Goal: Check status: Verify the current state of an ongoing process or item

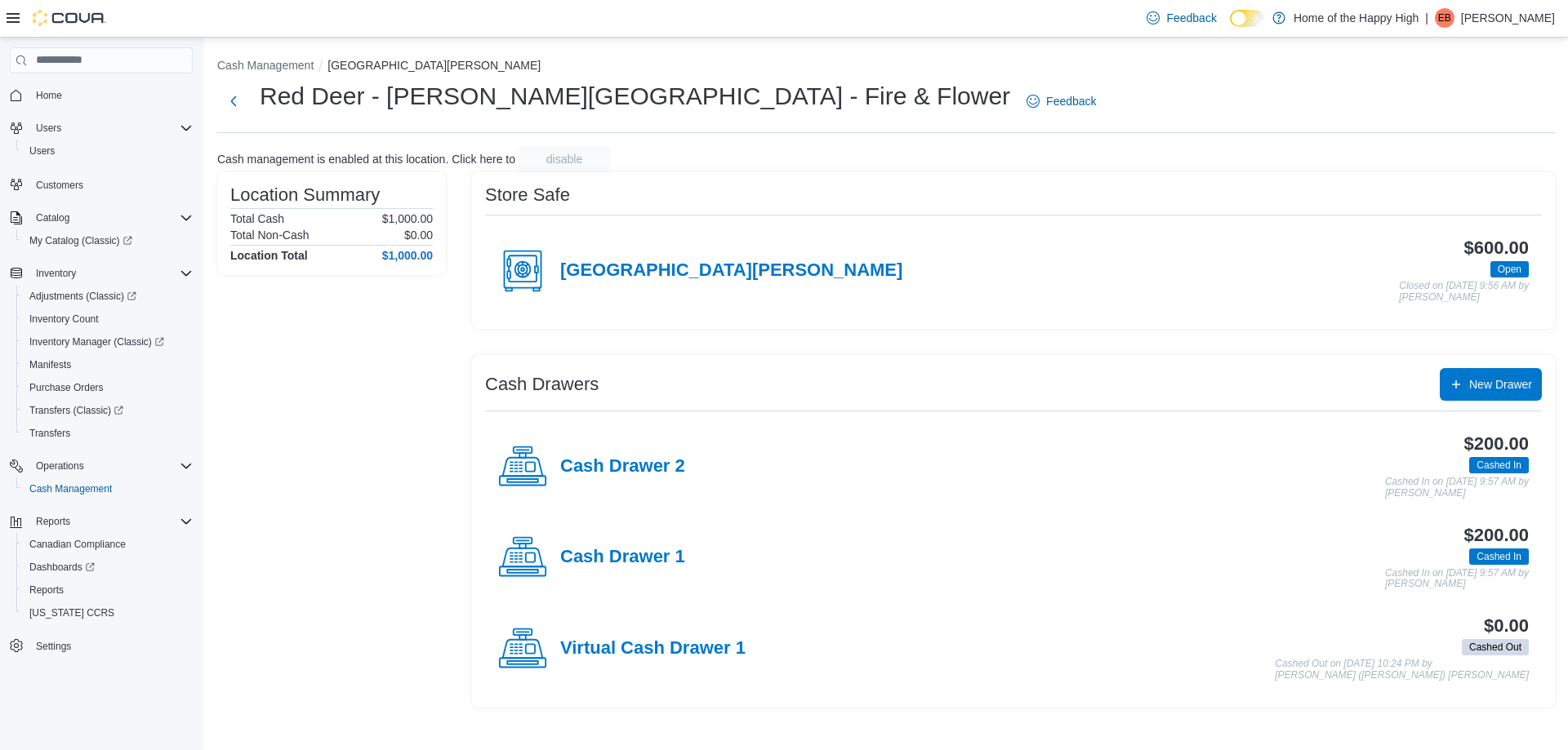
click at [1029, 80] on div "Red Deer - [PERSON_NAME] Centre - Fire & Flower Feedback" at bounding box center [886, 100] width 1338 height 42
click at [74, 320] on span "Inventory Count" at bounding box center [64, 319] width 69 height 13
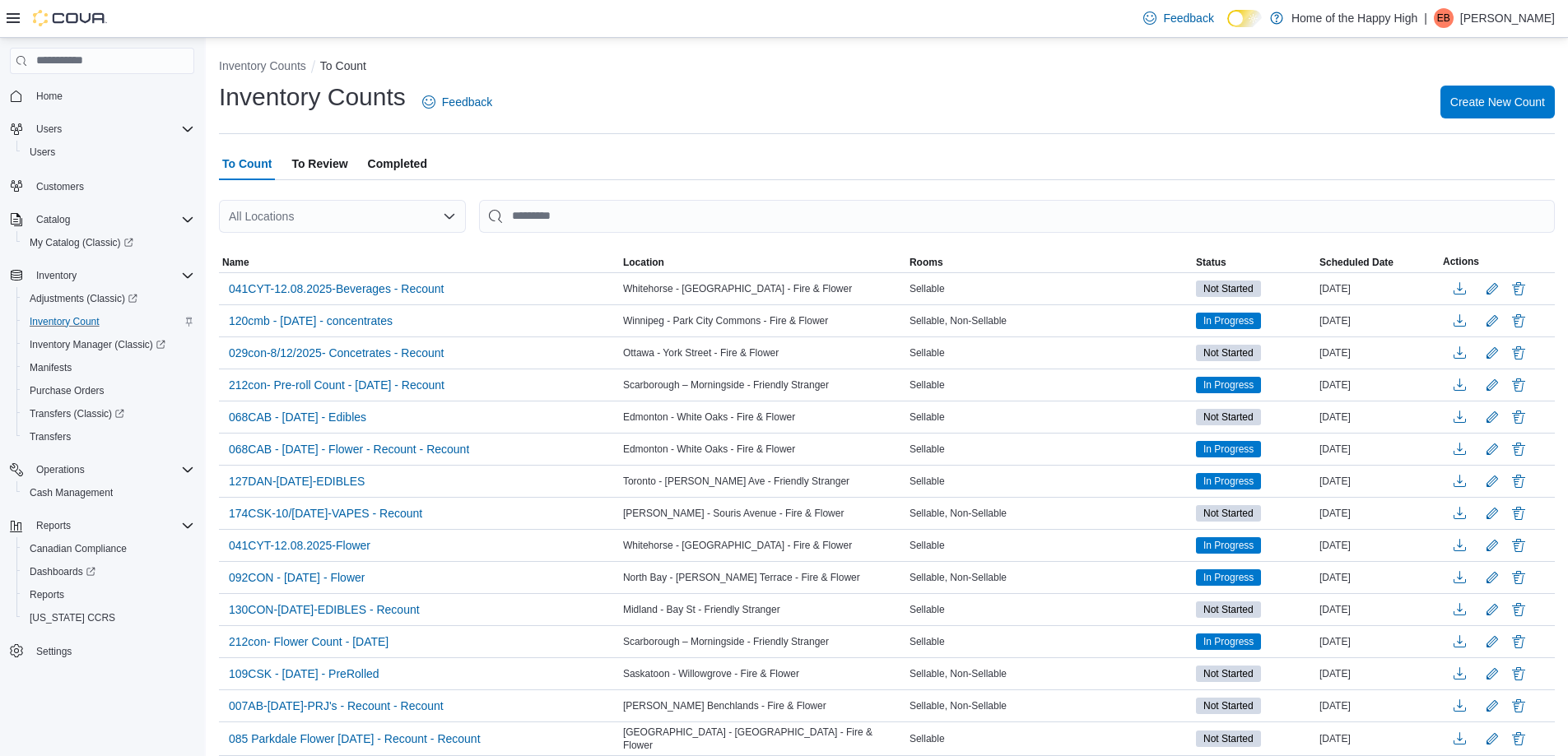
click at [403, 164] on span "Completed" at bounding box center [398, 164] width 60 height 33
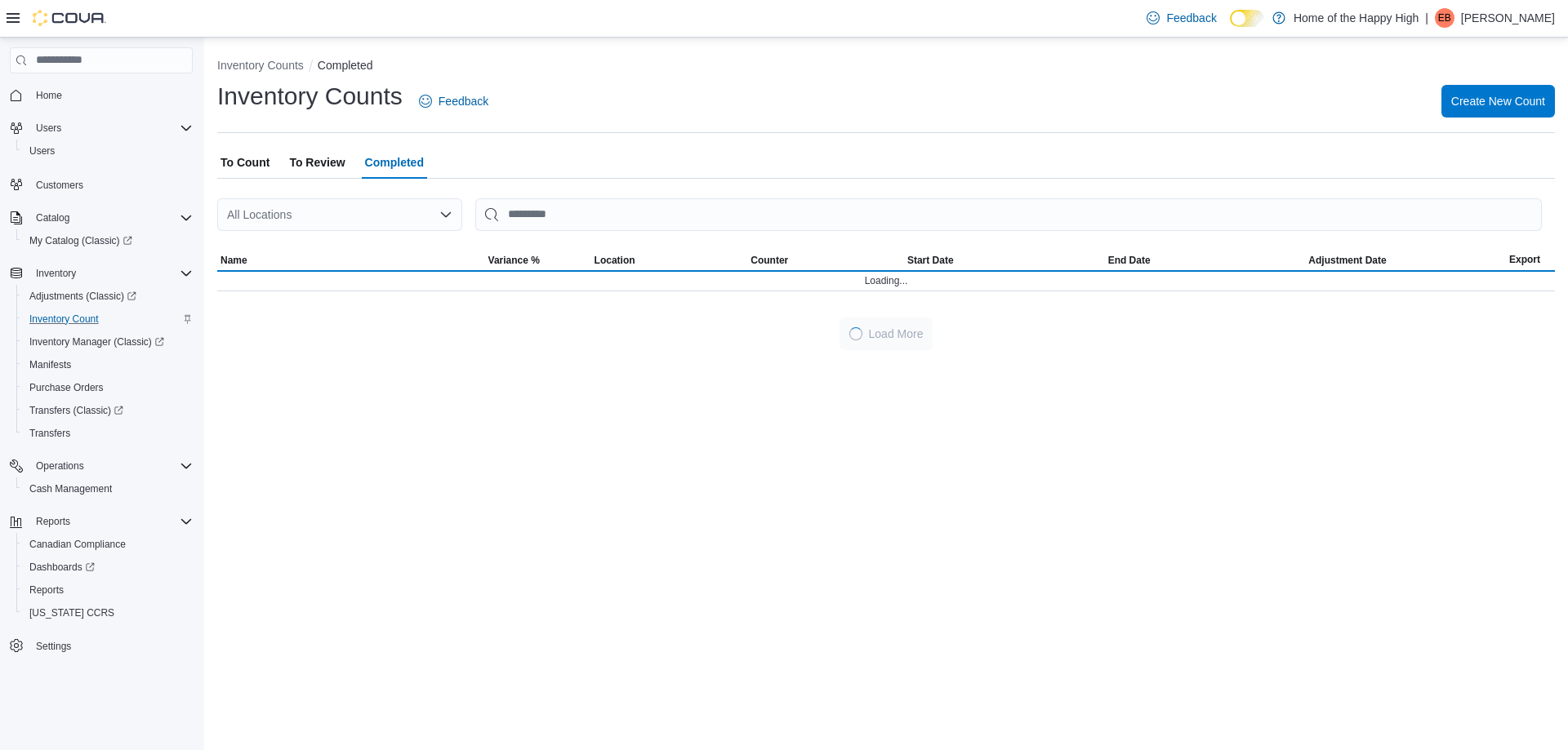
click at [332, 207] on div "All Locations" at bounding box center [339, 214] width 245 height 32
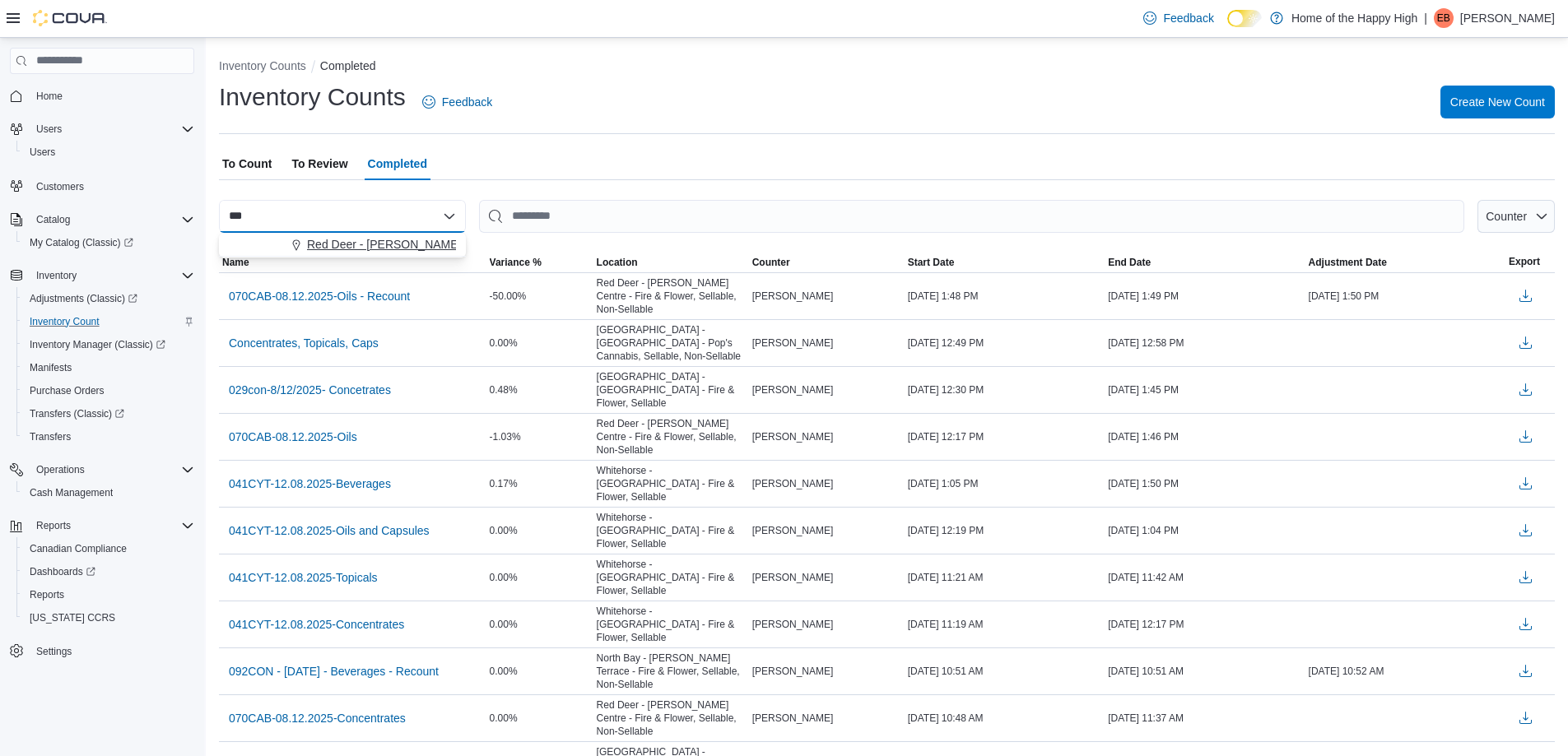
type input "***"
click at [354, 242] on span "Red Deer - [PERSON_NAME][GEOGRAPHIC_DATA] - Fire & Flower" at bounding box center [483, 244] width 353 height 16
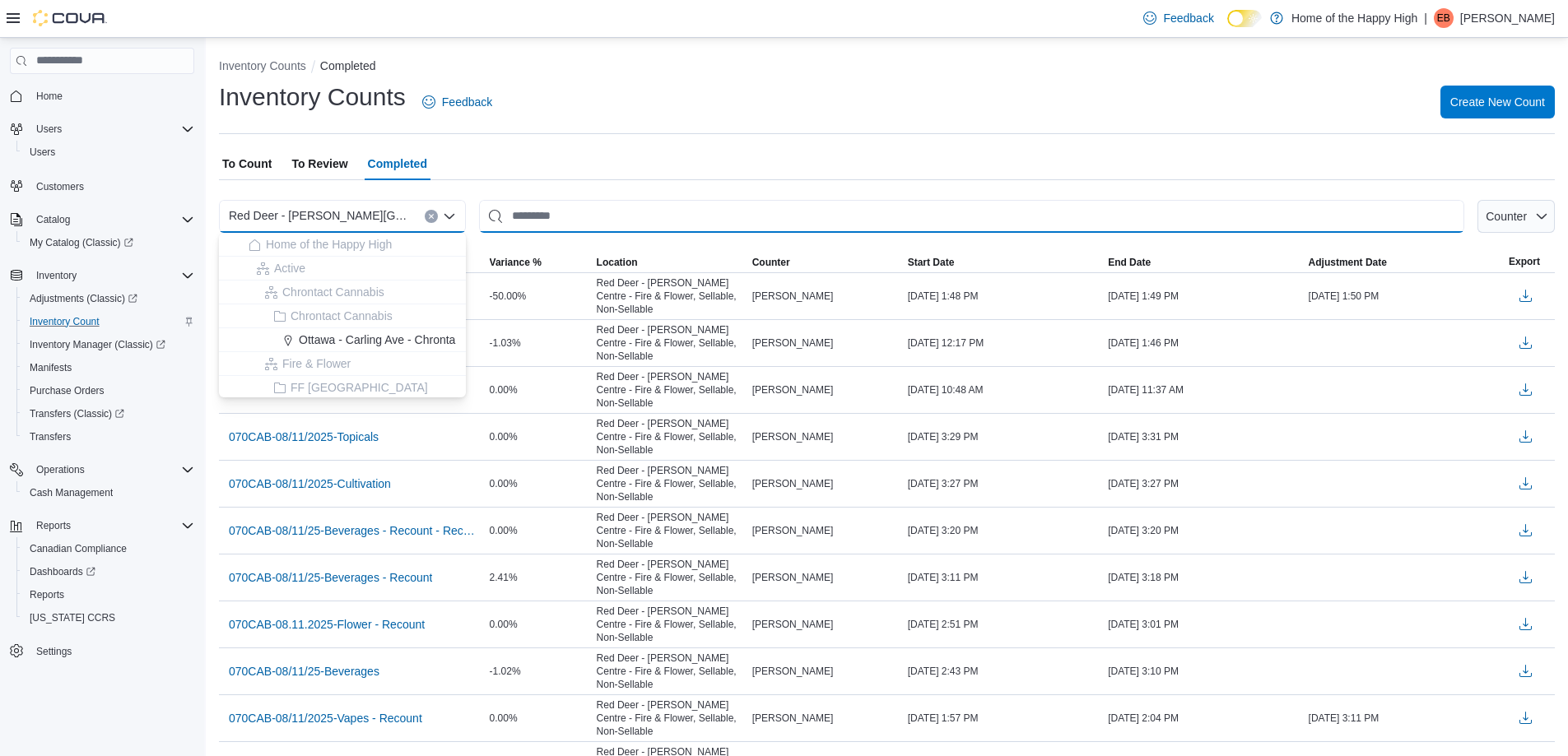
click at [1129, 227] on input "This is a search bar. After typing your query, hit enter to filter the results …" at bounding box center [972, 216] width 985 height 33
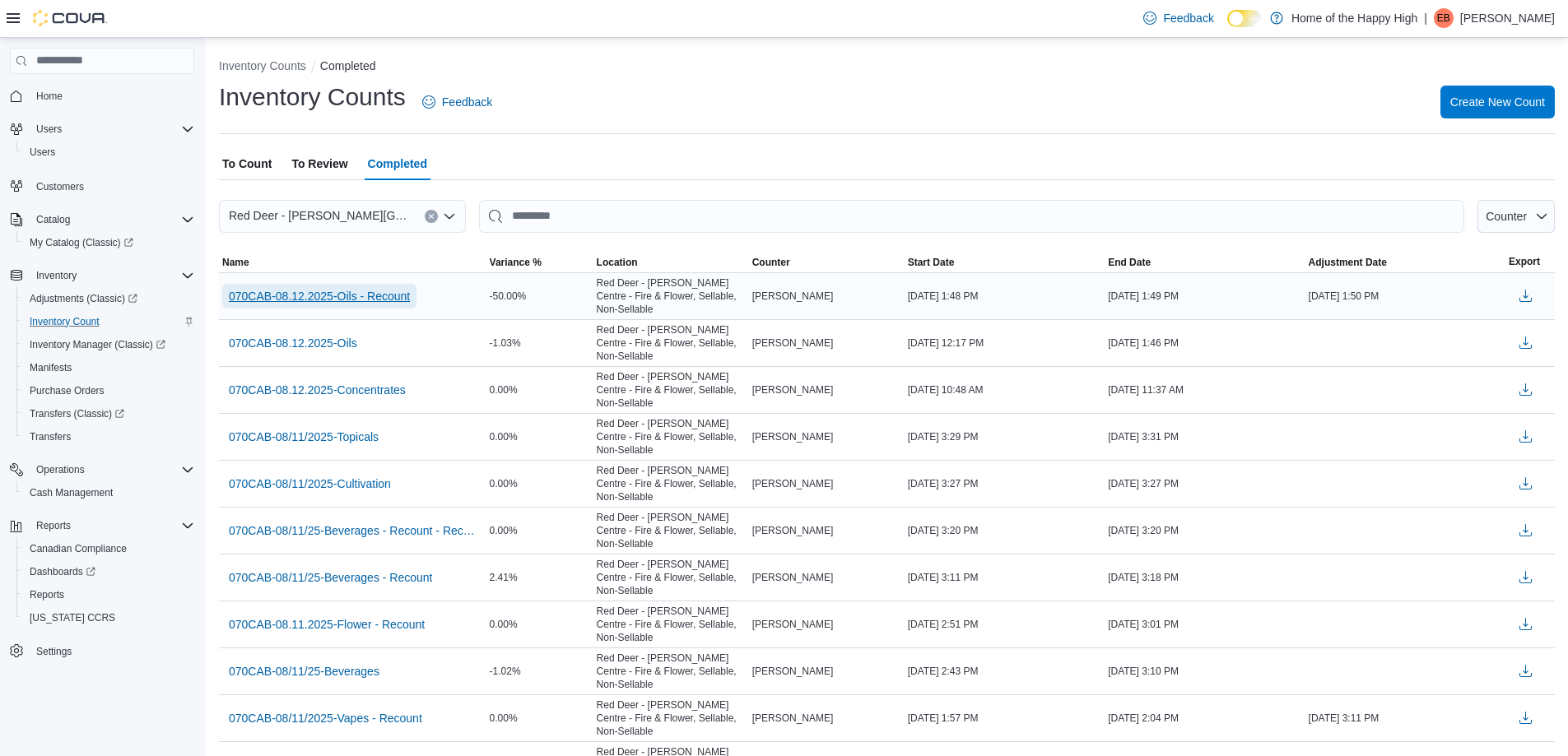
click at [375, 300] on span "070CAB-08.12.2025-Oils - Recount" at bounding box center [319, 296] width 181 height 24
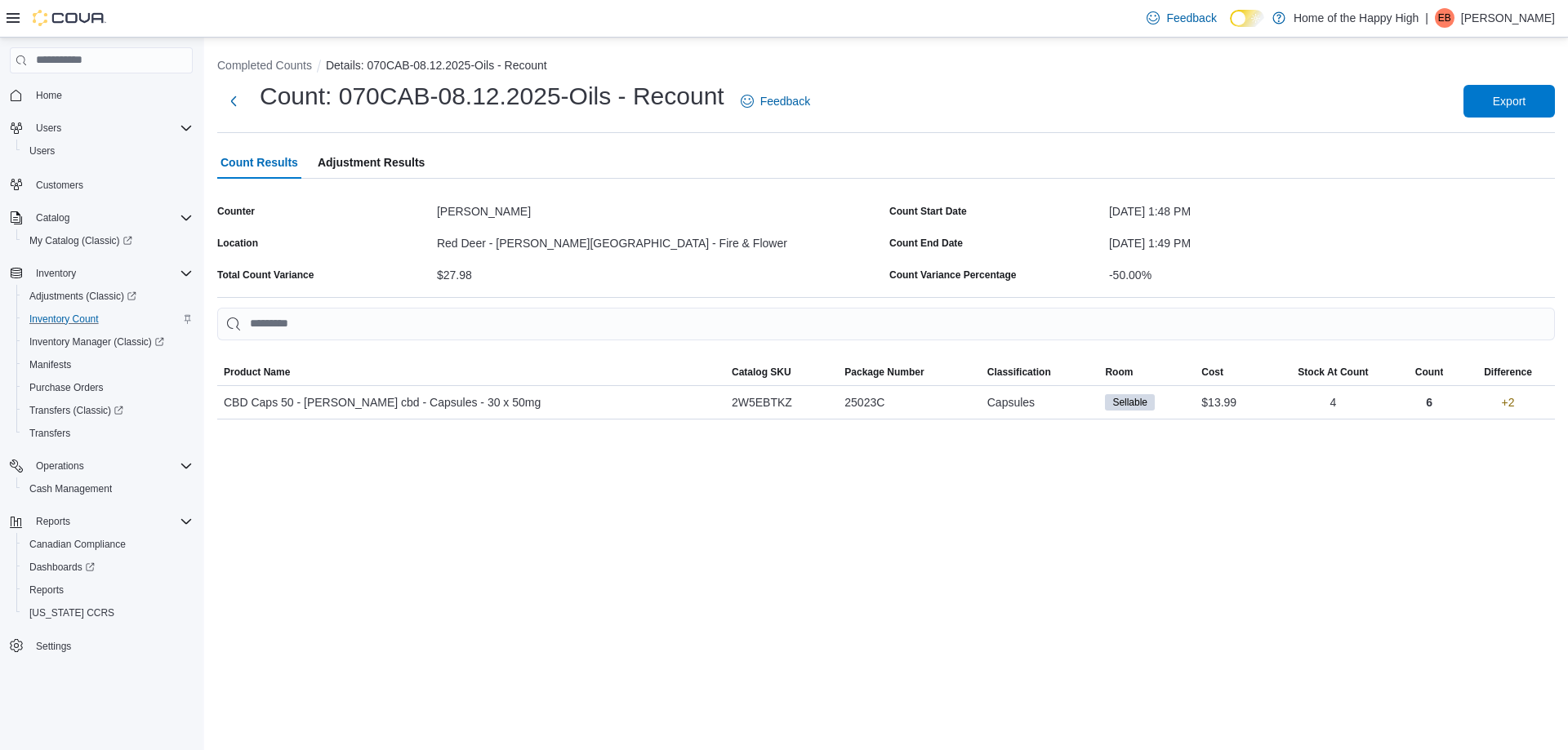
click at [355, 154] on span "Adjustment Results" at bounding box center [371, 162] width 107 height 32
